Goal: Share content

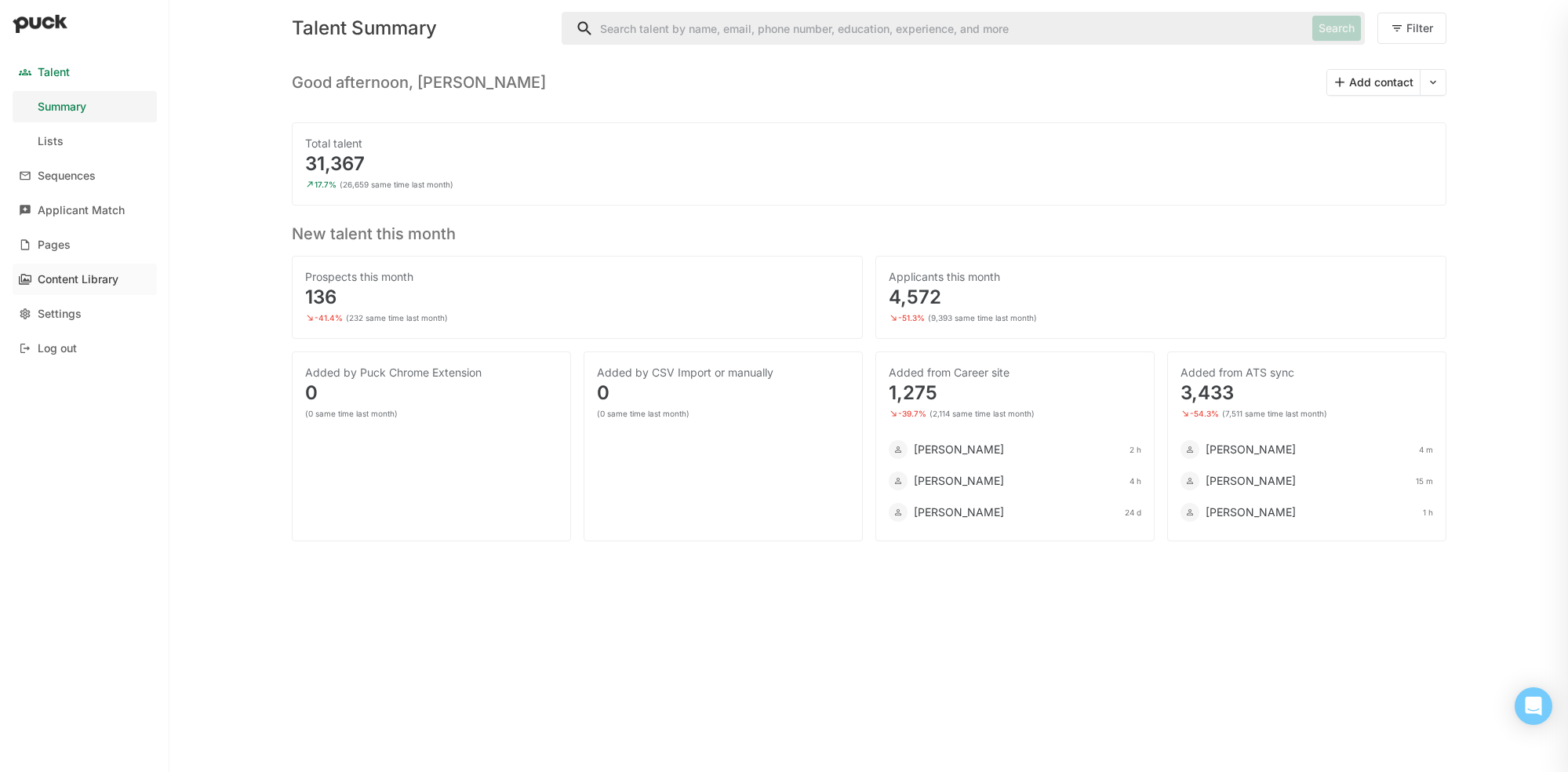
click at [84, 279] on div "Content Library" at bounding box center [78, 279] width 81 height 13
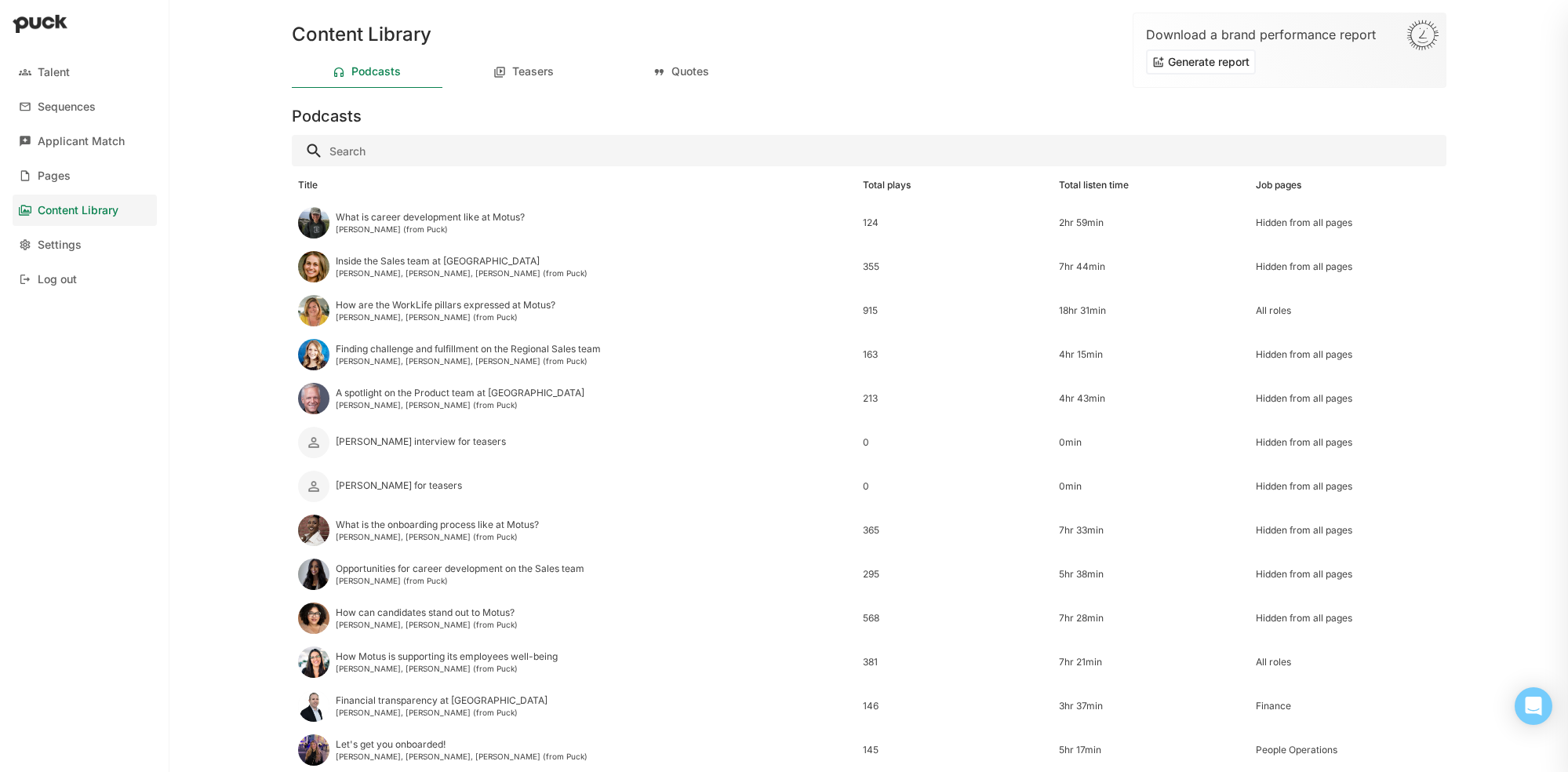
click at [877, 186] on div "Total plays" at bounding box center [887, 185] width 48 height 11
click at [515, 78] on div "Teasers" at bounding box center [523, 73] width 151 height 32
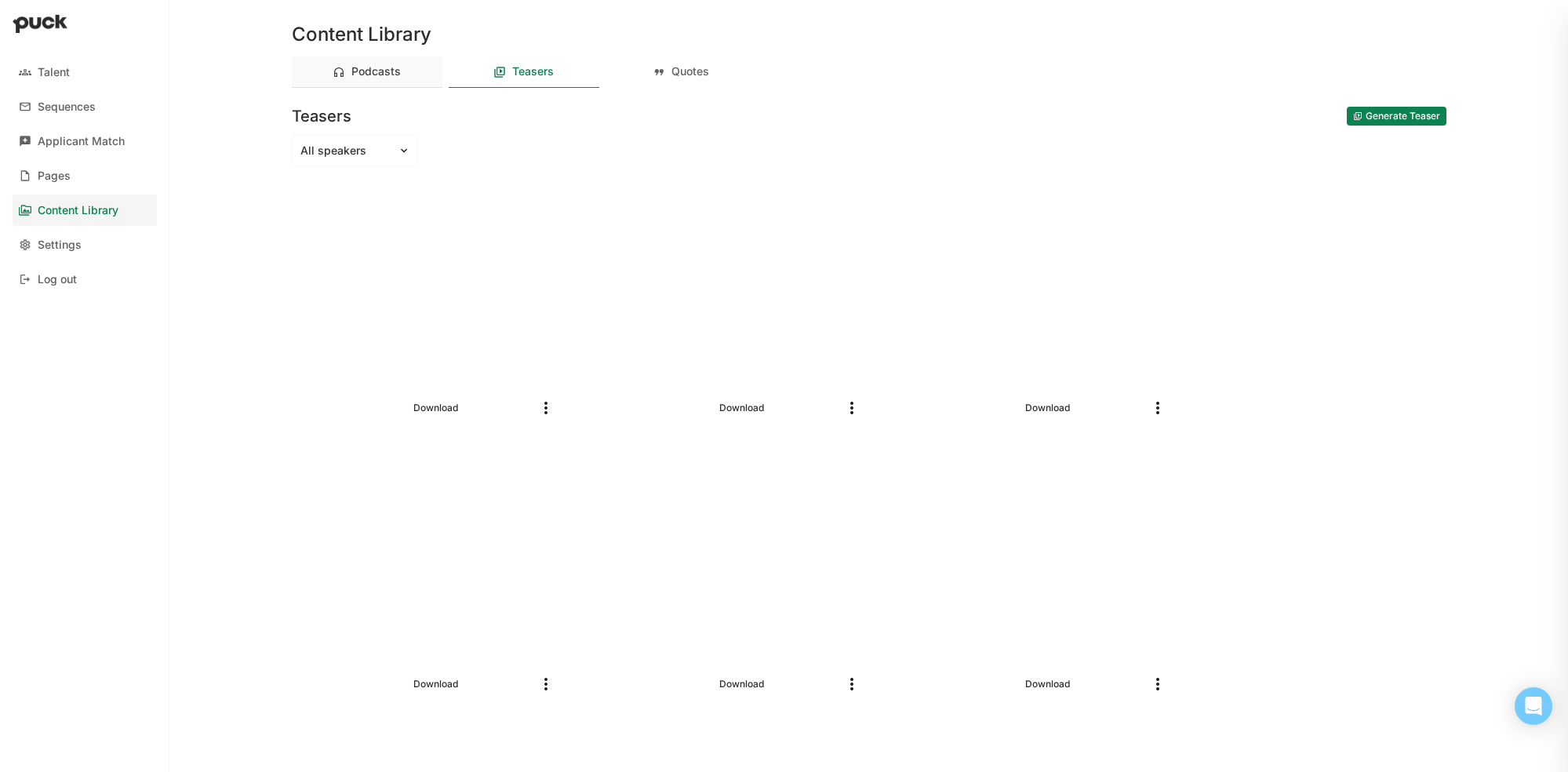
click at [377, 73] on div "Podcasts" at bounding box center [376, 71] width 50 height 13
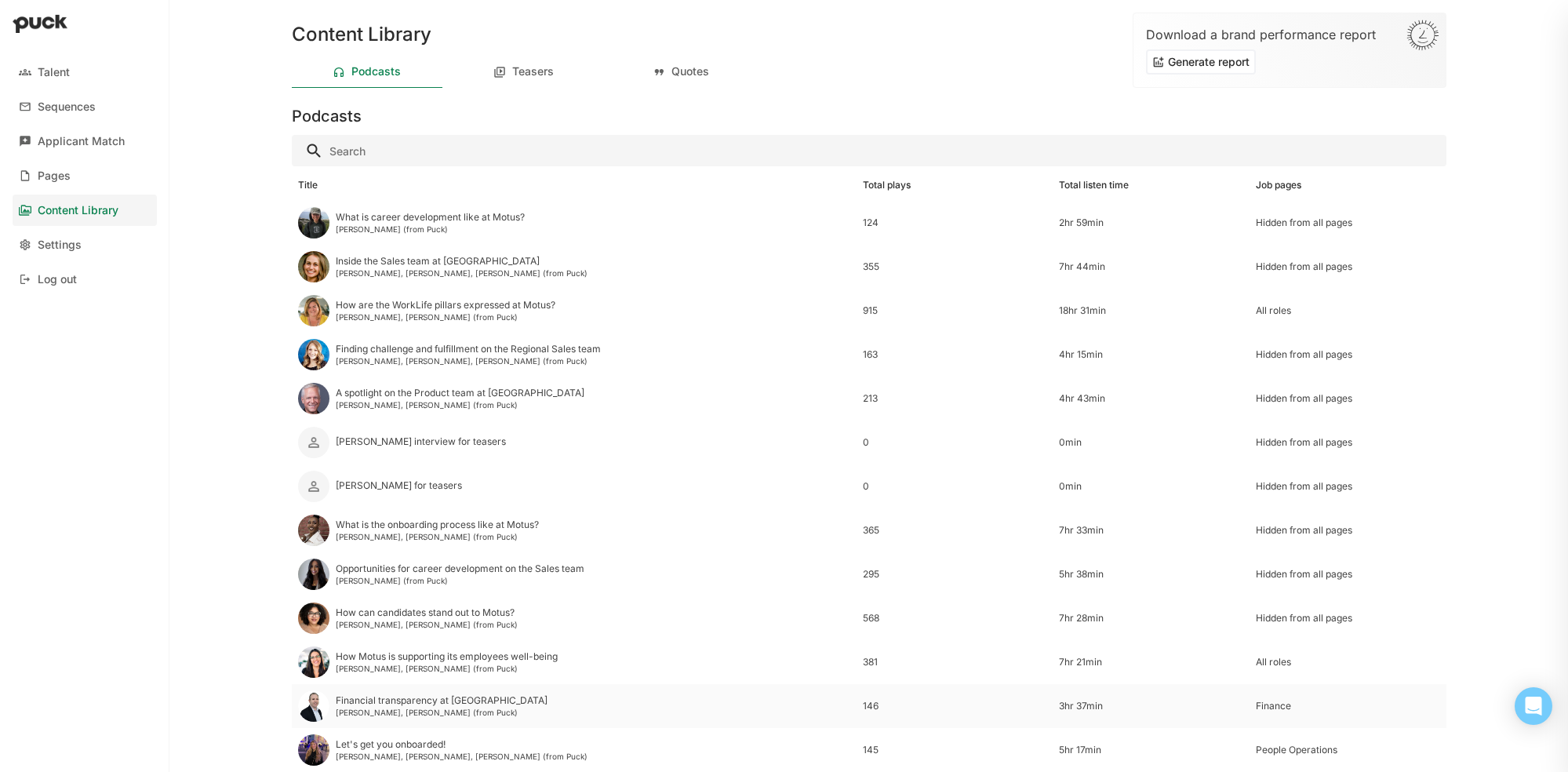
scroll to position [142, 0]
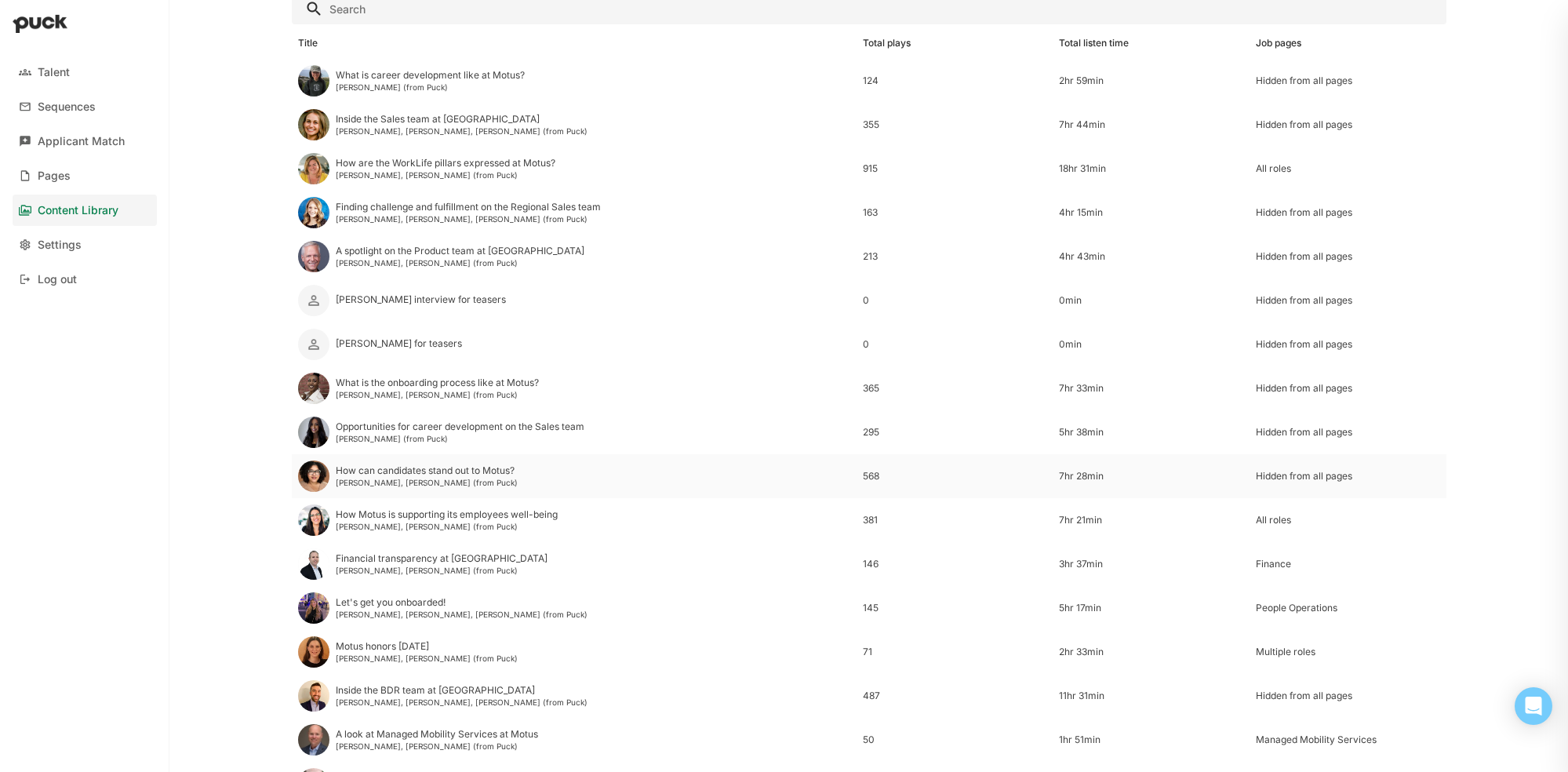
click at [458, 476] on div "How can candidates stand out to Motus? [PERSON_NAME], [PERSON_NAME] (from Puck)" at bounding box center [426, 476] width 182 height 22
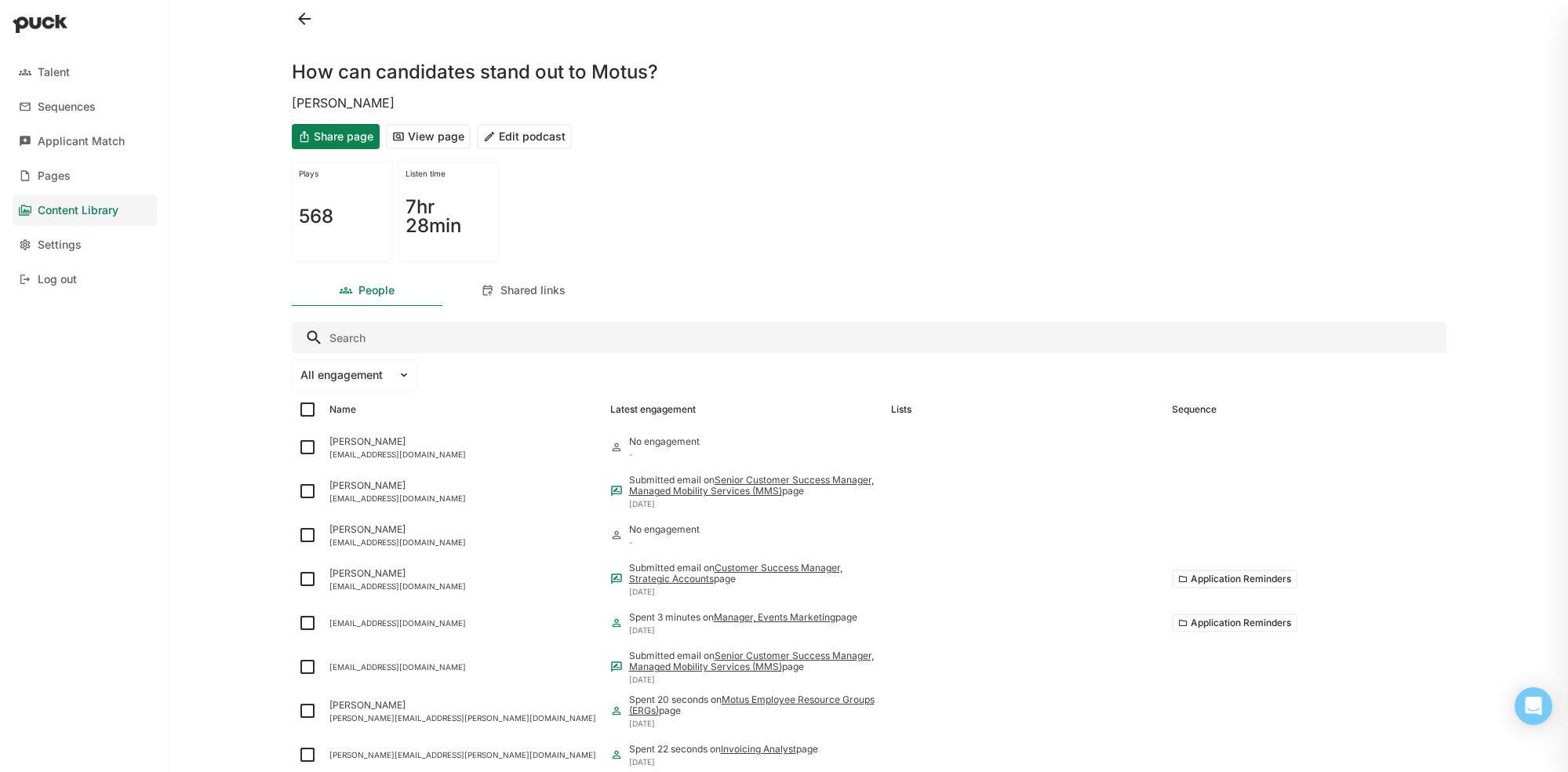
click at [344, 137] on button "Share page" at bounding box center [336, 137] width 88 height 25
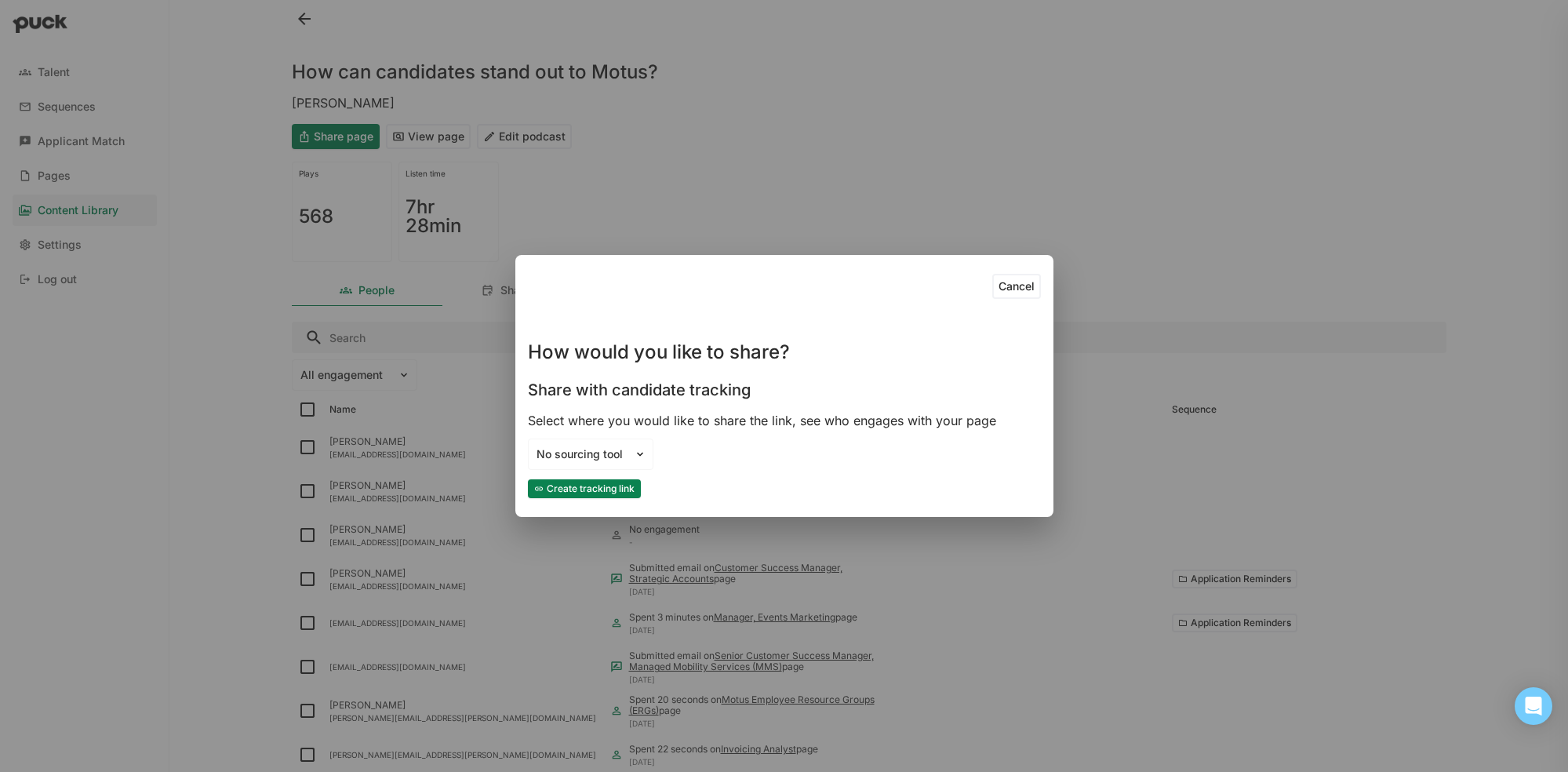
click at [619, 492] on button "Create tracking link" at bounding box center [584, 489] width 113 height 19
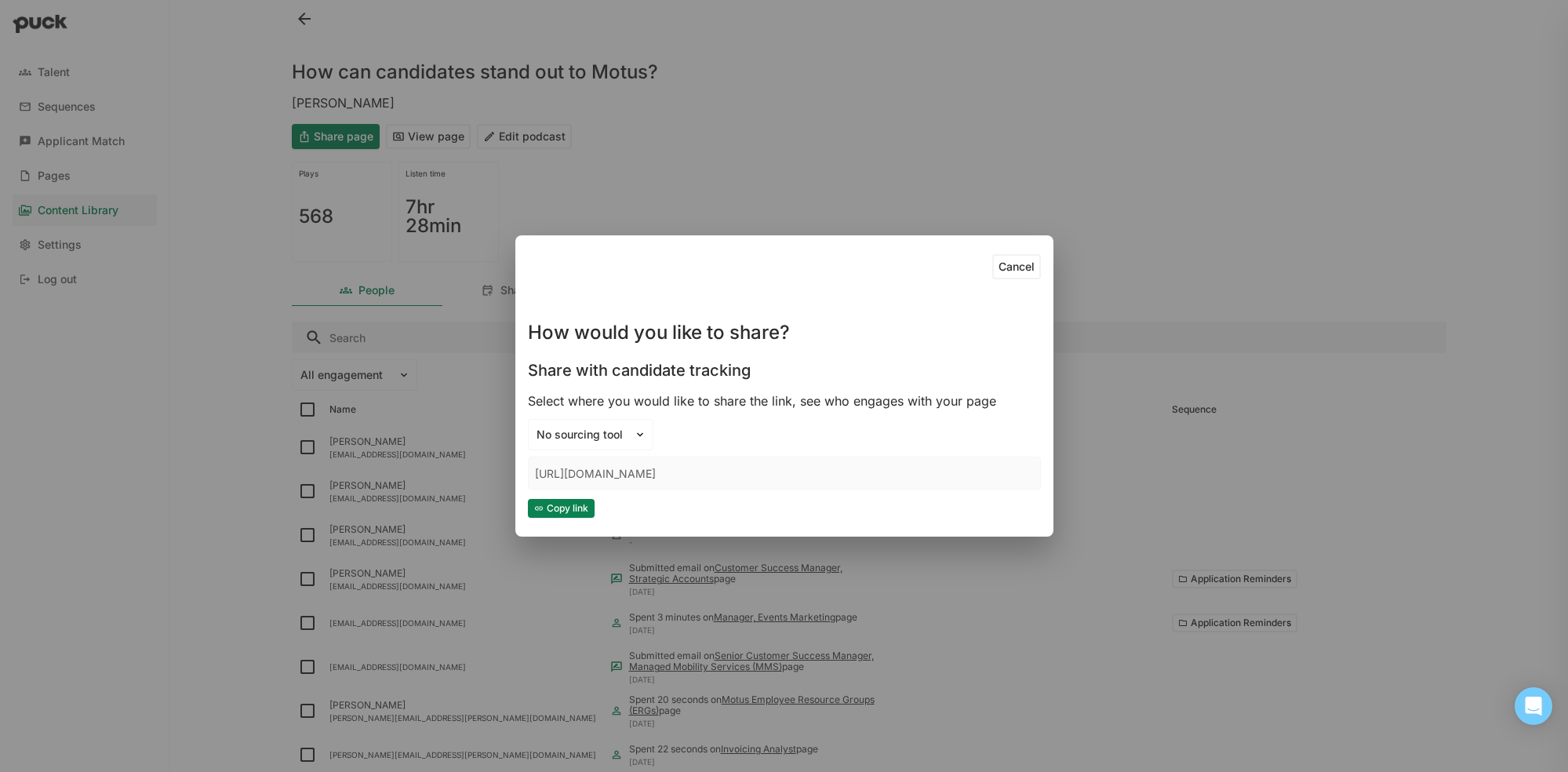
click at [550, 508] on button "Copy link" at bounding box center [561, 508] width 66 height 19
click at [1022, 268] on button "Cancel" at bounding box center [1017, 267] width 49 height 25
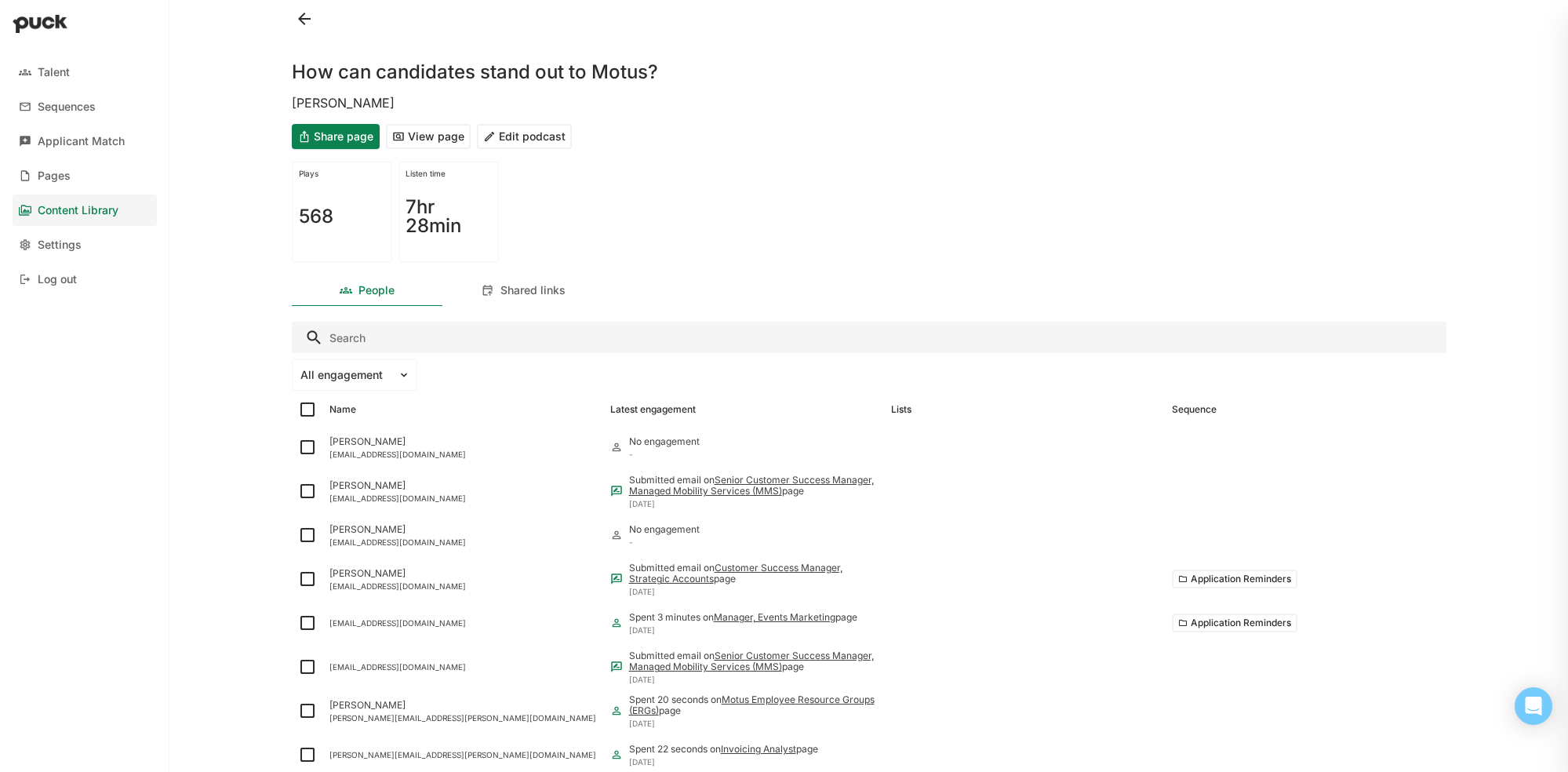
click at [85, 204] on div "Content Library" at bounding box center [78, 210] width 81 height 13
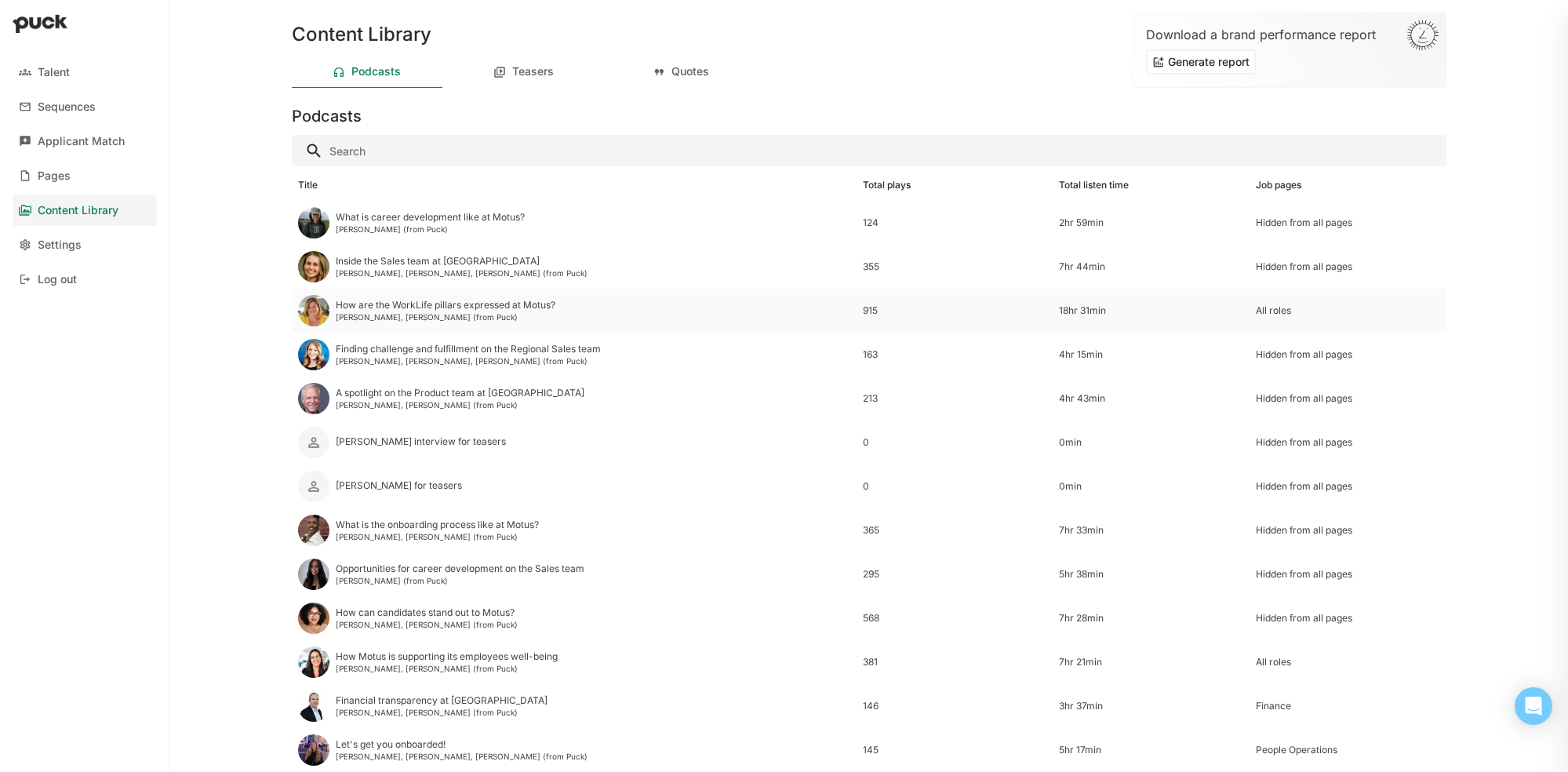
click at [539, 309] on div "How are the WorkLife pillars expressed at Motus?" at bounding box center [445, 305] width 219 height 11
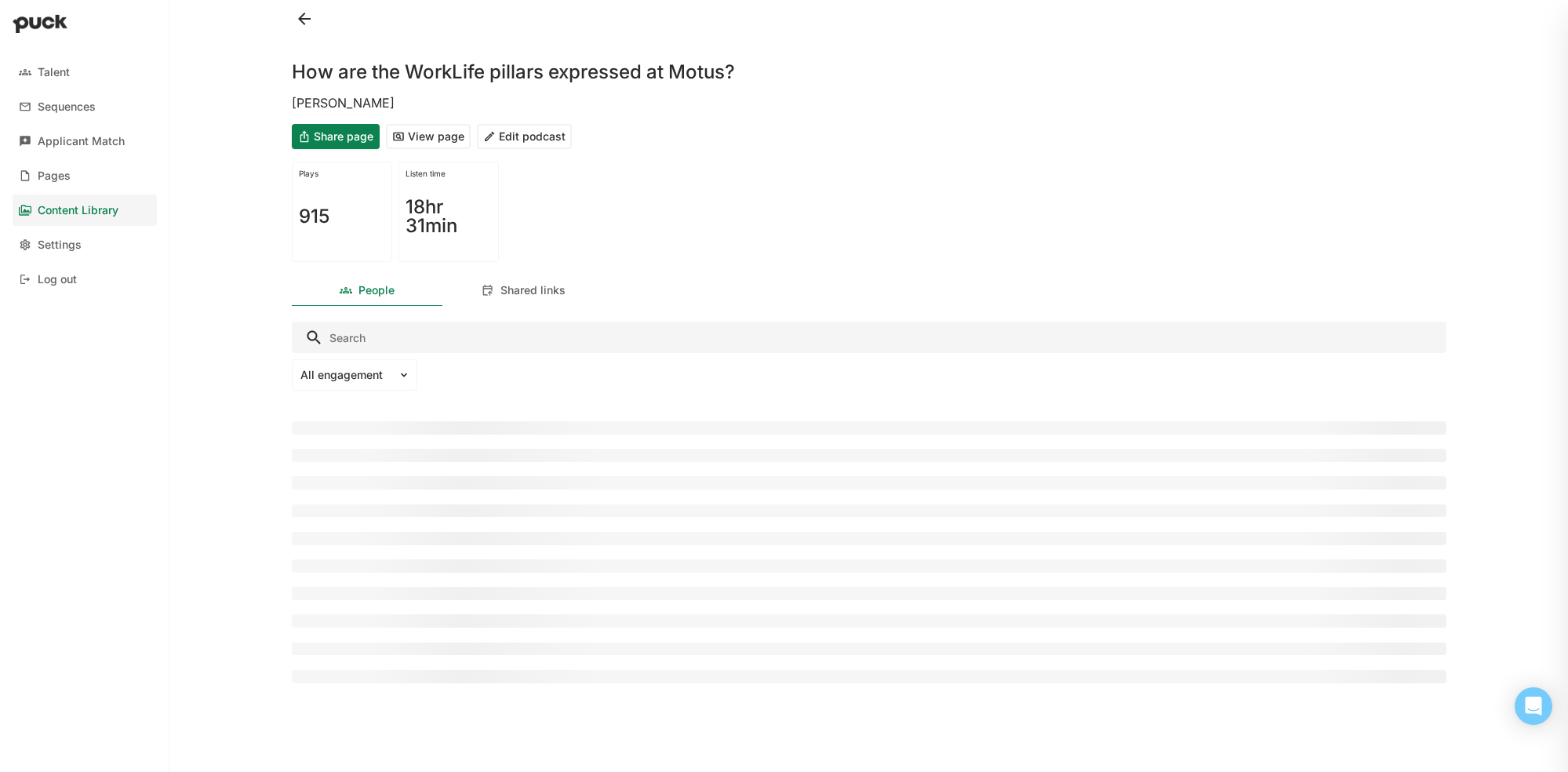
click at [353, 137] on button "Share page" at bounding box center [336, 137] width 88 height 25
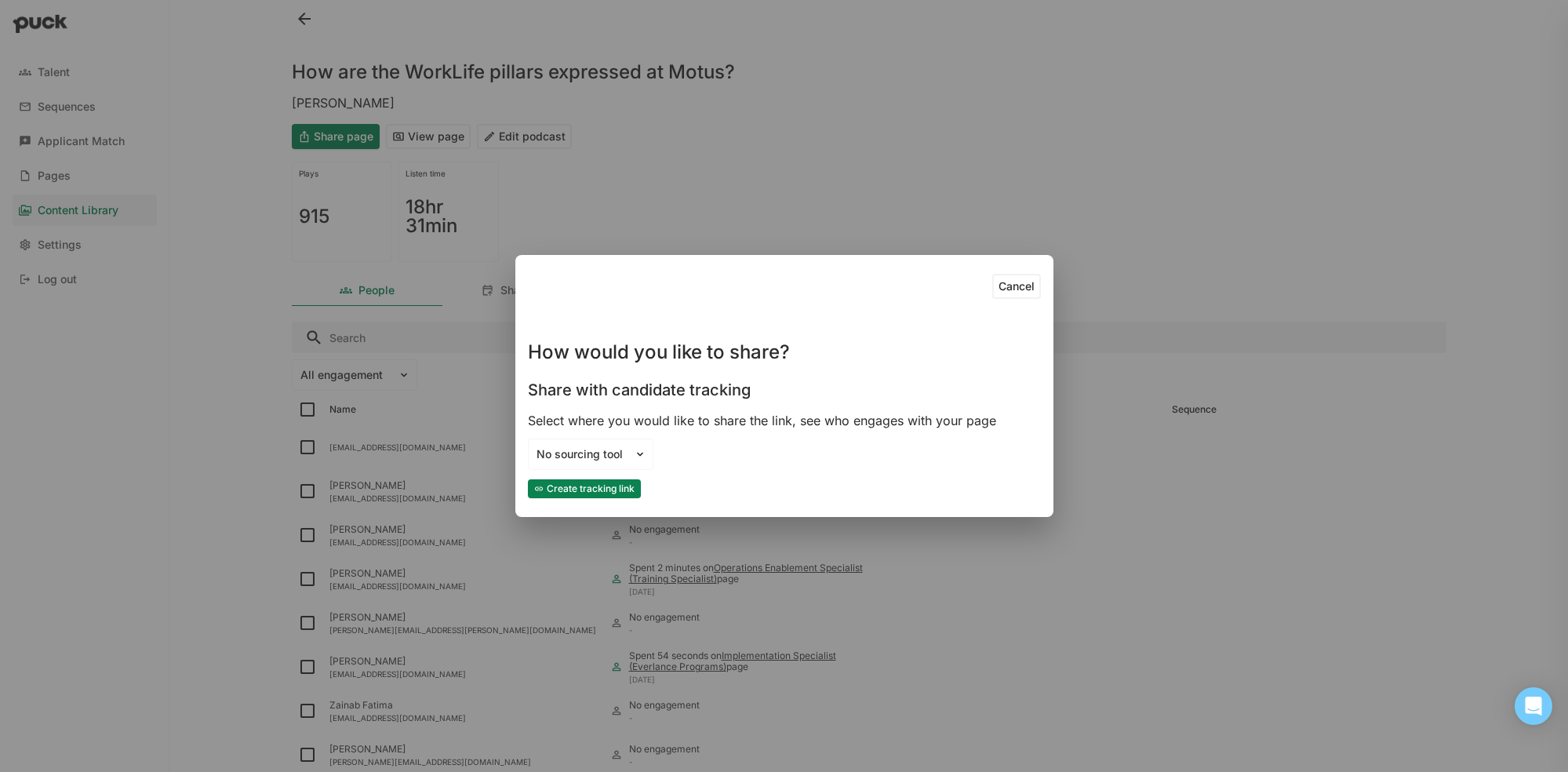
click at [614, 488] on button "Create tracking link" at bounding box center [584, 489] width 113 height 19
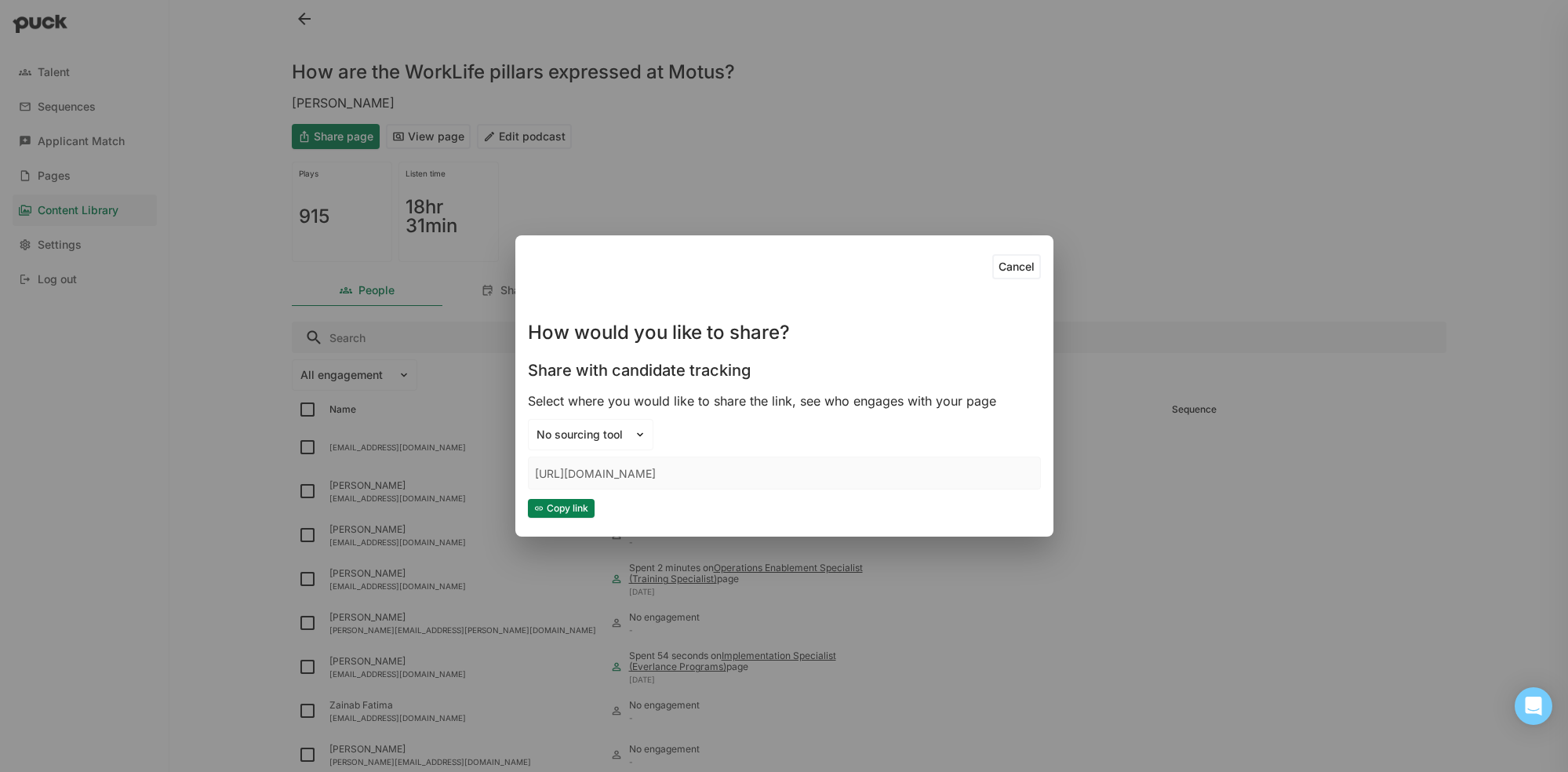
click at [566, 506] on button "Copy link" at bounding box center [561, 508] width 66 height 19
click at [1021, 270] on button "Cancel" at bounding box center [1017, 267] width 49 height 25
